Goal: Transaction & Acquisition: Subscribe to service/newsletter

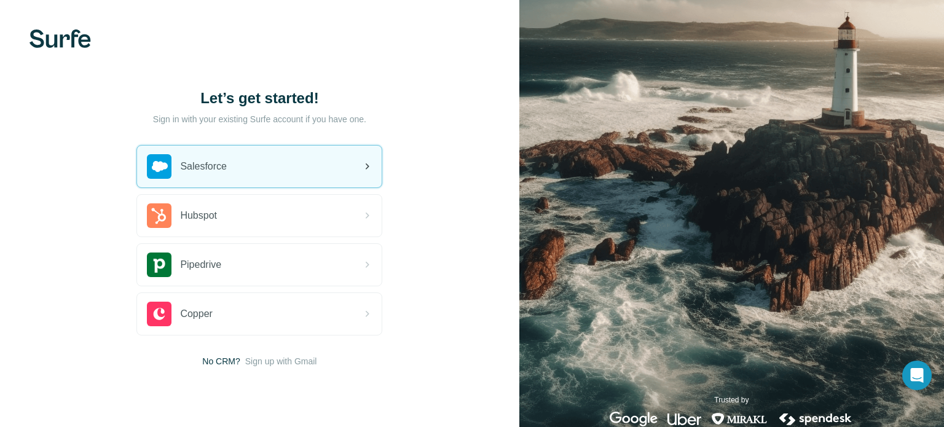
click at [244, 171] on div "Salesforce" at bounding box center [259, 167] width 245 height 42
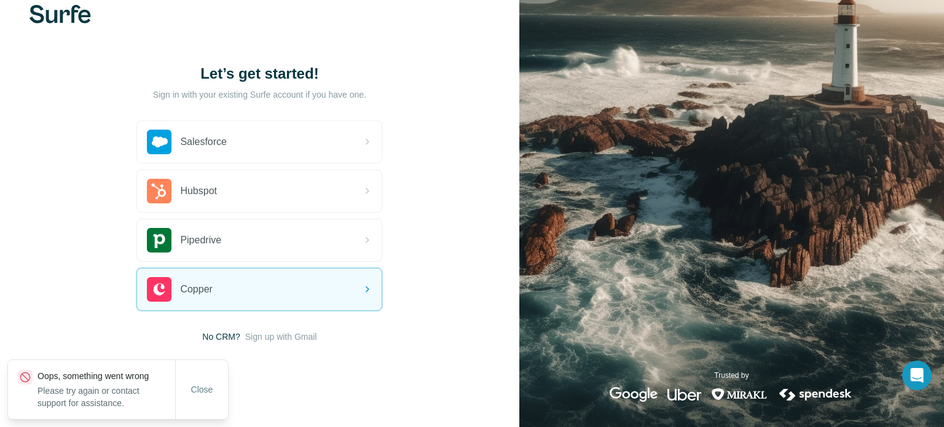
scroll to position [28, 0]
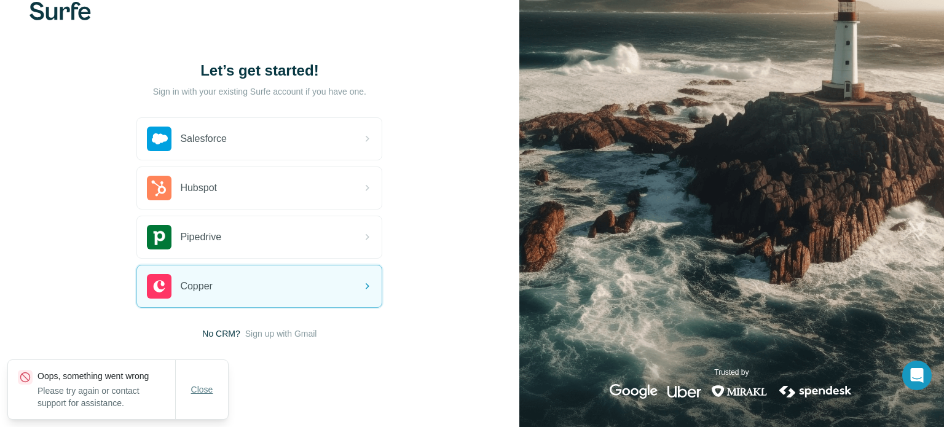
click at [195, 396] on span "Close" at bounding box center [202, 389] width 22 height 12
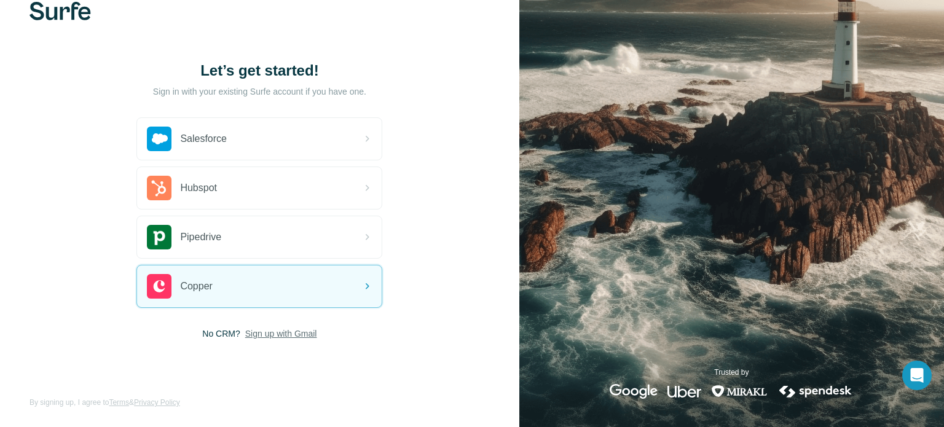
click at [273, 331] on span "Sign up with Gmail" at bounding box center [281, 333] width 72 height 12
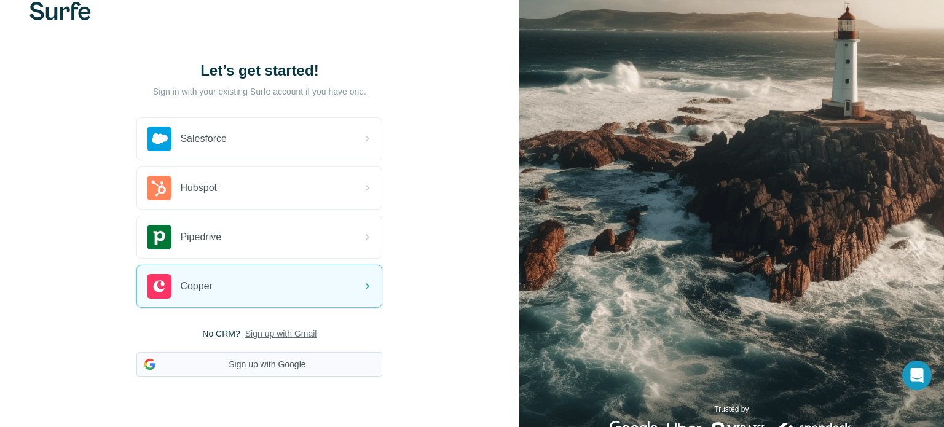
click at [307, 371] on button "Sign up with Google" at bounding box center [259, 364] width 246 height 25
